Goal: Task Accomplishment & Management: Manage account settings

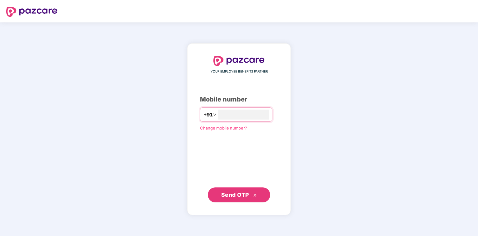
type input "**********"
click at [230, 197] on span "Send OTP" at bounding box center [235, 195] width 28 height 7
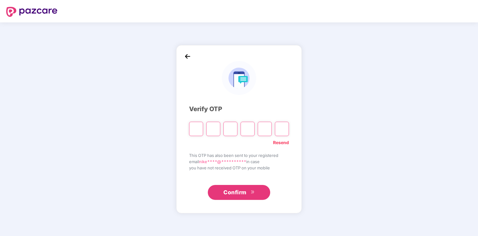
type input "*"
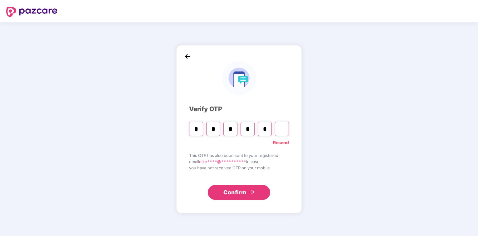
type input "*"
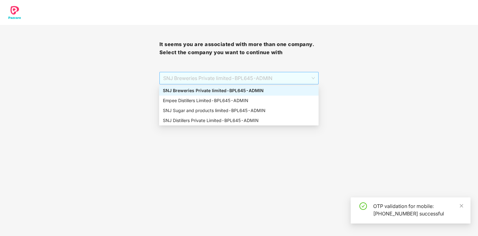
click at [315, 79] on span "SNJ Breweries Private limited - BPL645 - ADMIN" at bounding box center [239, 78] width 152 height 12
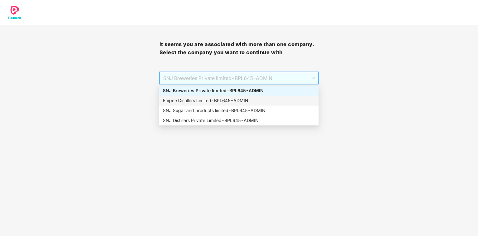
click at [186, 101] on div "Empee Distillers Limited - BPL645 - ADMIN" at bounding box center [239, 100] width 152 height 7
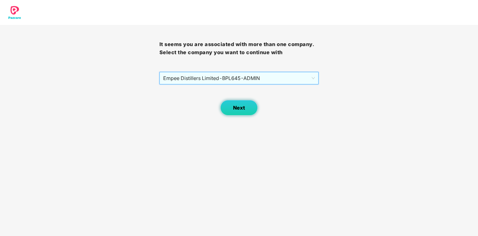
click at [251, 109] on button "Next" at bounding box center [238, 108] width 37 height 16
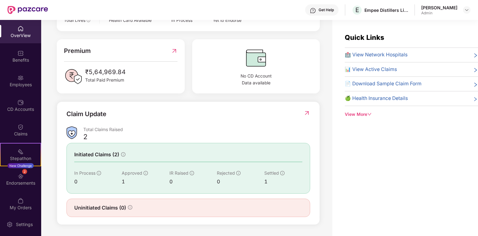
scroll to position [52, 0]
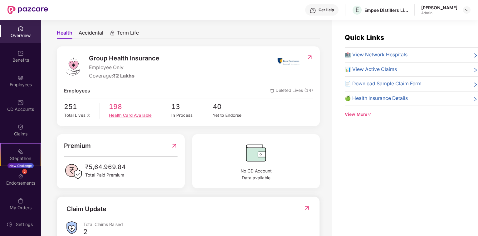
click at [119, 119] on div "Health Card Available" at bounding box center [140, 115] width 62 height 7
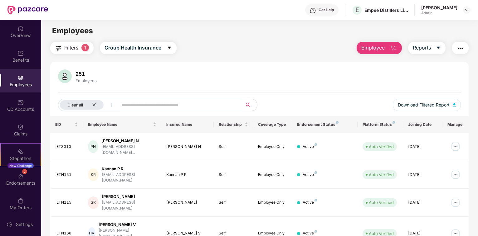
click at [138, 108] on input "text" at bounding box center [178, 104] width 112 height 9
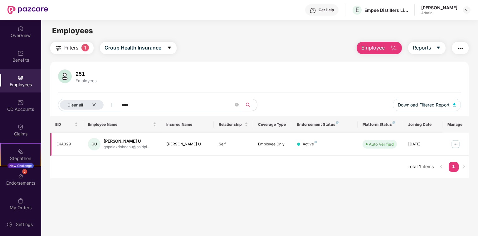
type input "****"
click at [118, 149] on div "gopalakrishnanu@snjdpl..." at bounding box center [127, 147] width 46 height 6
click at [451, 143] on img at bounding box center [455, 144] width 10 height 10
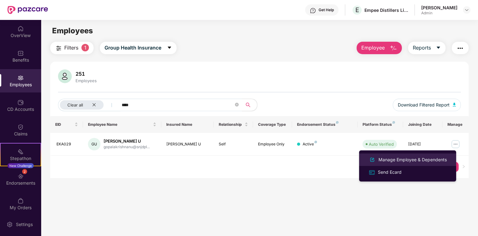
click at [398, 161] on div "Manage Employee & Dependents" at bounding box center [412, 160] width 71 height 7
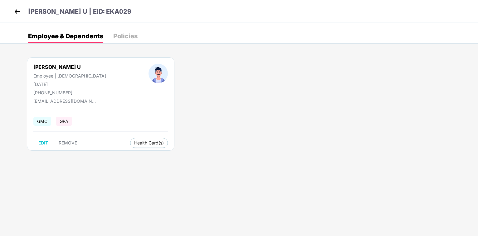
click at [110, 106] on div "Gopalakrishnan U Employee | [DEMOGRAPHIC_DATA] [DATE] [PHONE_NUMBER] [EMAIL_ADD…" at bounding box center [101, 104] width 148 height 94
click at [127, 95] on div at bounding box center [158, 80] width 62 height 32
click at [16, 12] on img at bounding box center [16, 11] width 9 height 9
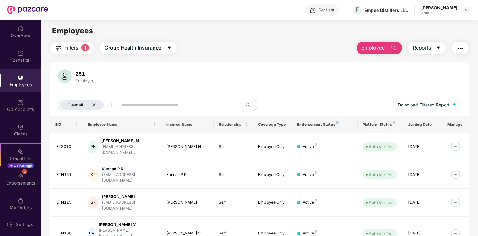
click at [141, 104] on input "text" at bounding box center [178, 104] width 112 height 9
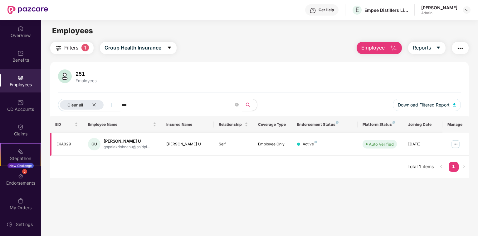
type input "***"
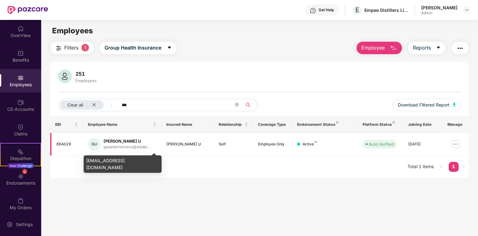
click at [127, 145] on div "gopalakrishnanu@snjdpl..." at bounding box center [127, 147] width 46 height 6
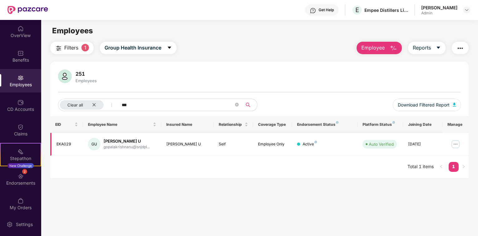
click at [451, 144] on img at bounding box center [455, 144] width 10 height 10
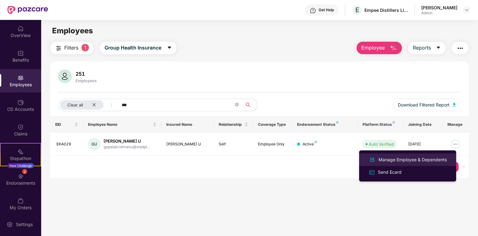
click at [400, 161] on div "Manage Employee & Dependents" at bounding box center [412, 160] width 71 height 7
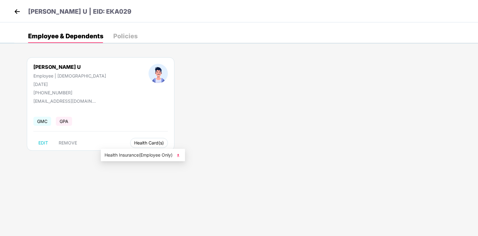
click at [134, 142] on span "Health Card(s)" at bounding box center [149, 143] width 30 height 3
click at [180, 154] on img at bounding box center [178, 156] width 6 height 6
